Goal: Information Seeking & Learning: Find specific fact

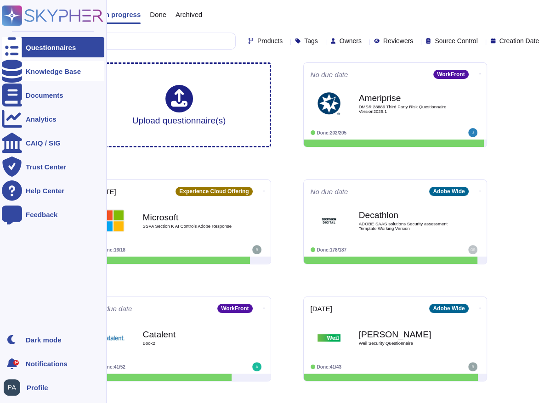
click at [17, 72] on div at bounding box center [12, 71] width 20 height 20
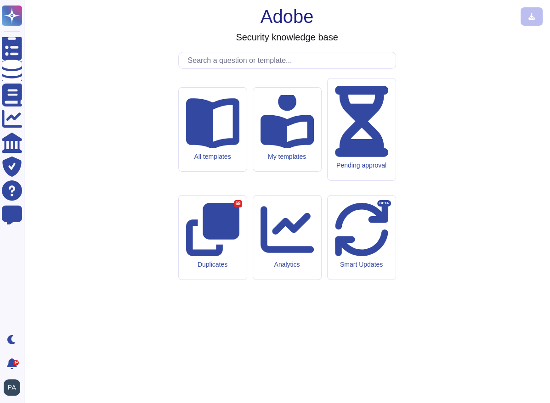
click at [244, 68] on input "text" at bounding box center [289, 60] width 212 height 16
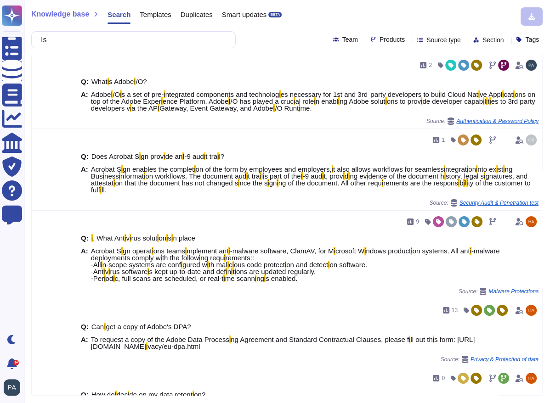
type input "I"
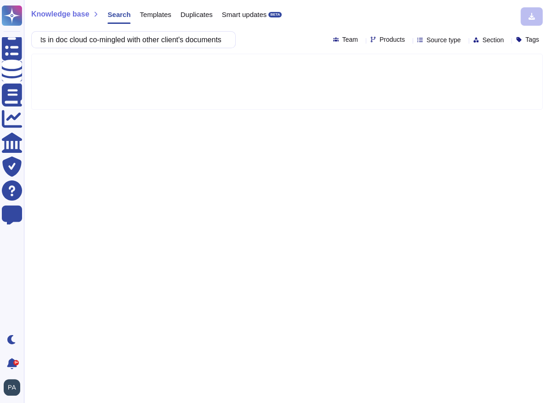
scroll to position [0, 64]
type input "are documents in doc cloud co-mingled with other client's documents?"
click at [408, 40] on icon at bounding box center [408, 40] width 0 height 0
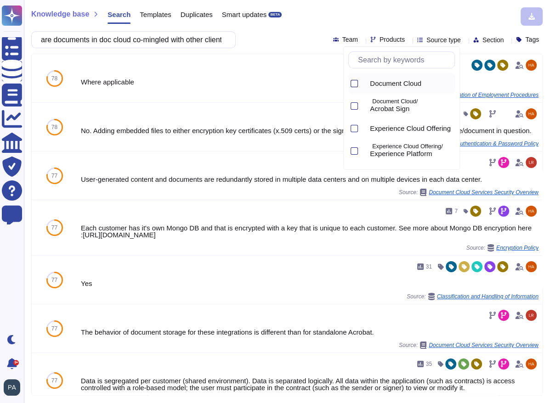
click at [354, 80] on div at bounding box center [354, 83] width 7 height 7
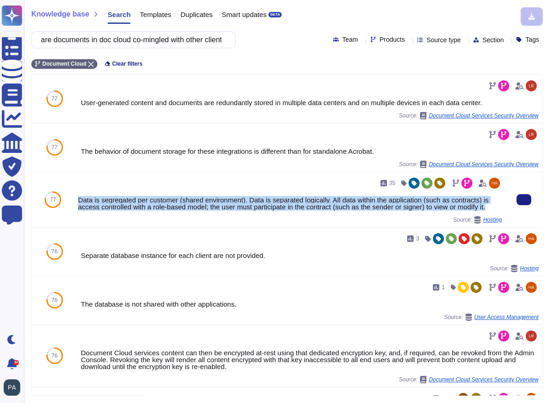
drag, startPoint x: 77, startPoint y: 198, endPoint x: 87, endPoint y: 213, distance: 18.0
click at [87, 214] on div "35 Data is segregated per customer (shared environment). Data is separated logi…" at bounding box center [289, 199] width 431 height 55
copy div "Data is segregated per customer (shared environment). Data is separated logical…"
